Goal: Task Accomplishment & Management: Manage account settings

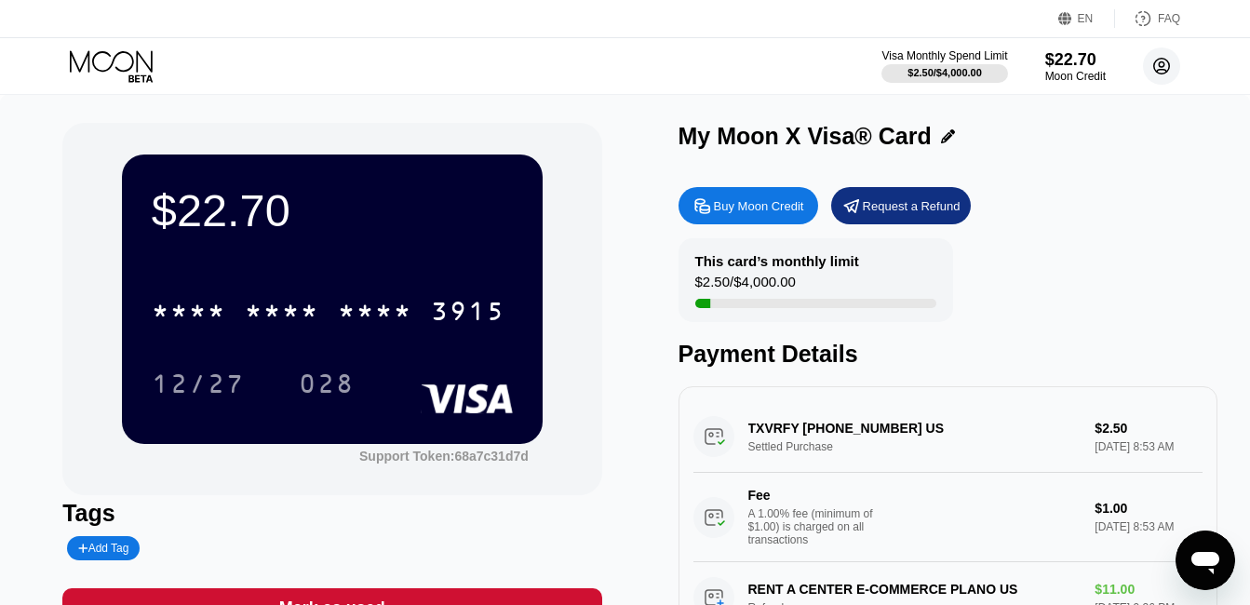
click at [1160, 62] on icon at bounding box center [1162, 66] width 10 height 10
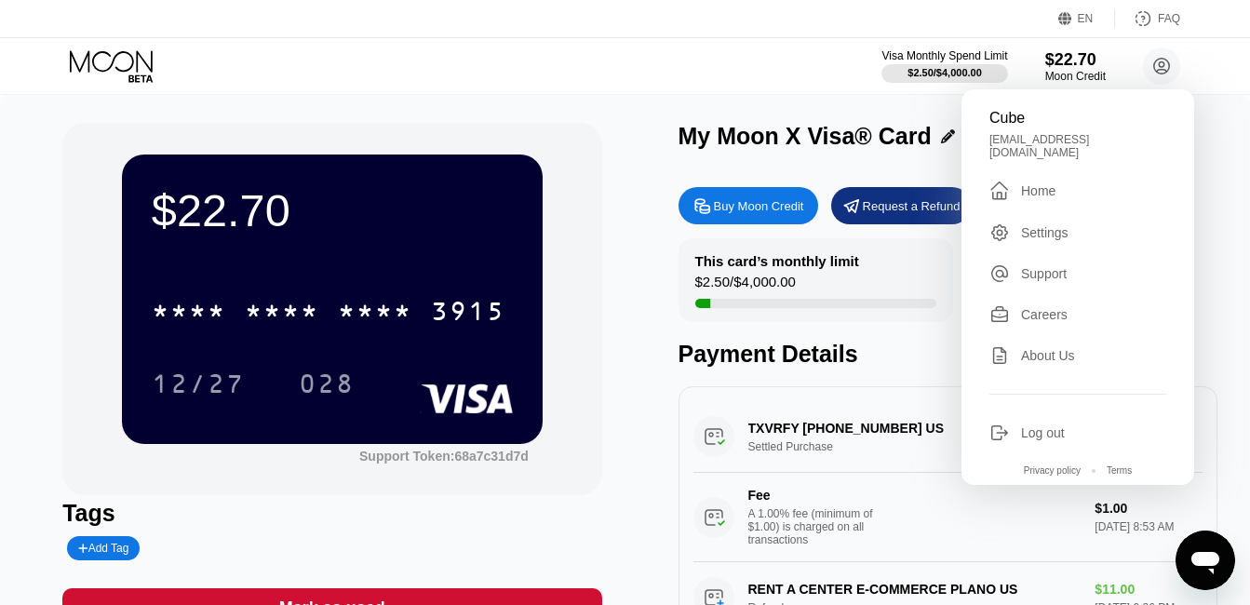
click at [1055, 425] on div "Log out" at bounding box center [1043, 432] width 44 height 15
